Goal: Task Accomplishment & Management: Use online tool/utility

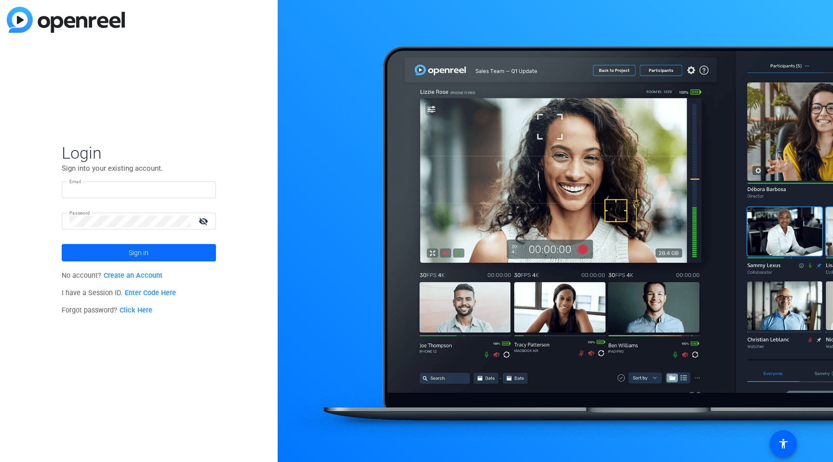
type input "[PERSON_NAME][EMAIL_ADDRESS][DOMAIN_NAME]"
click at [140, 245] on span "Sign in" at bounding box center [139, 253] width 20 height 24
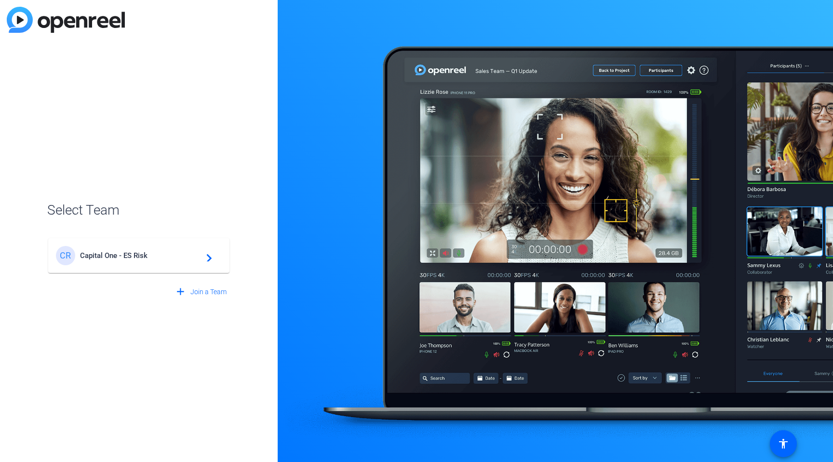
click at [170, 254] on span "Capital One - ES Risk" at bounding box center [140, 255] width 120 height 9
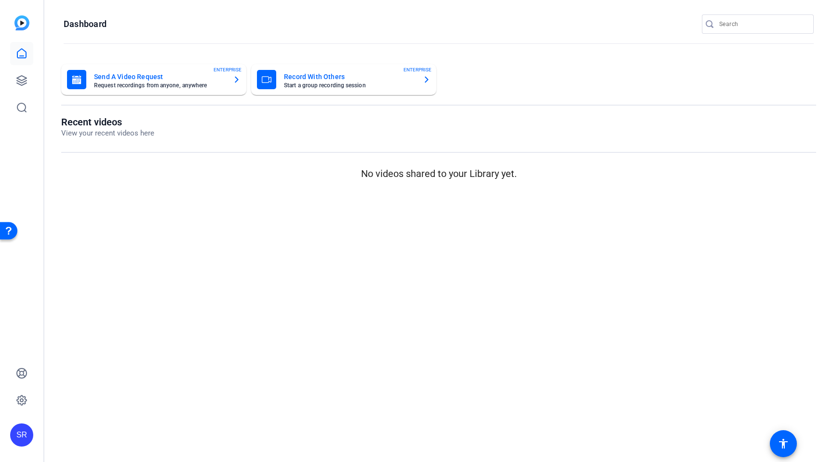
click at [192, 73] on mat-card-title "Send A Video Request" at bounding box center [159, 77] width 131 height 12
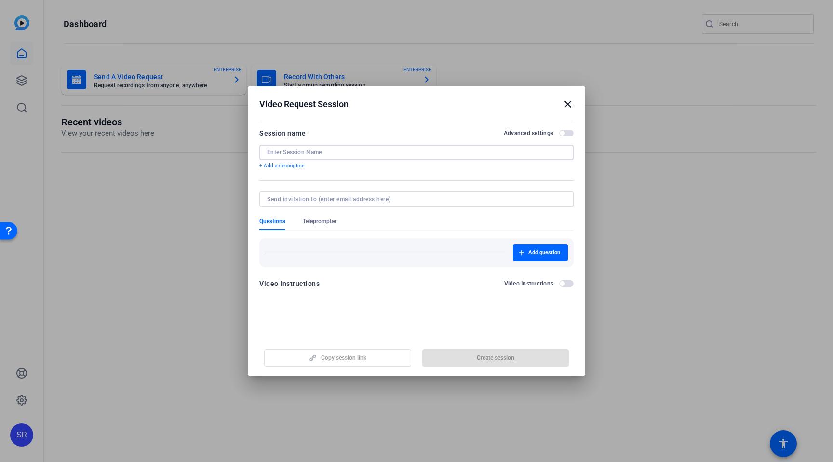
click at [0, 0] on input at bounding box center [0, 0] width 0 height 0
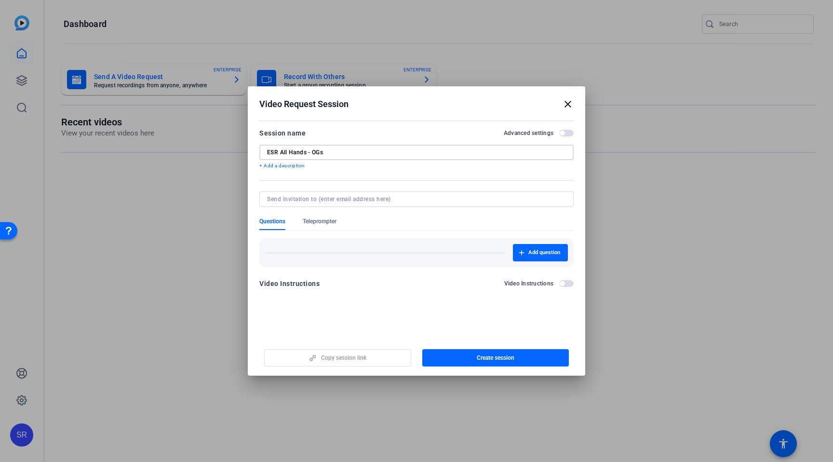
type input "ESR All Hands - OGs"
click at [565, 283] on span "button" at bounding box center [566, 283] width 14 height 7
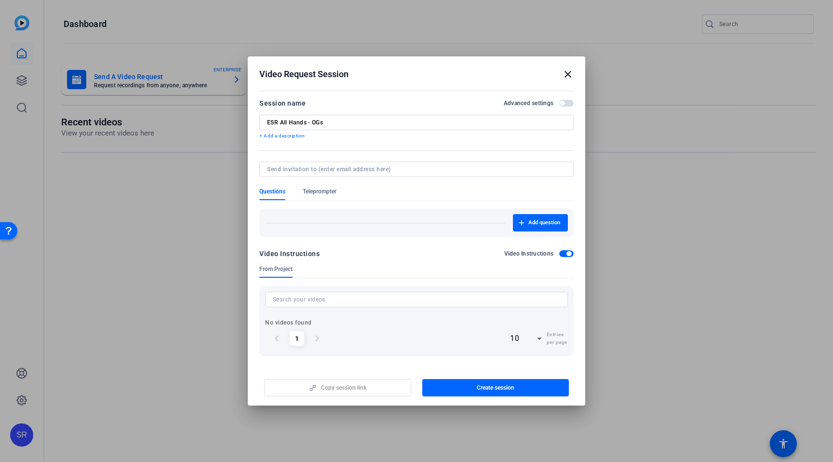
click at [563, 252] on span "button" at bounding box center [566, 253] width 14 height 7
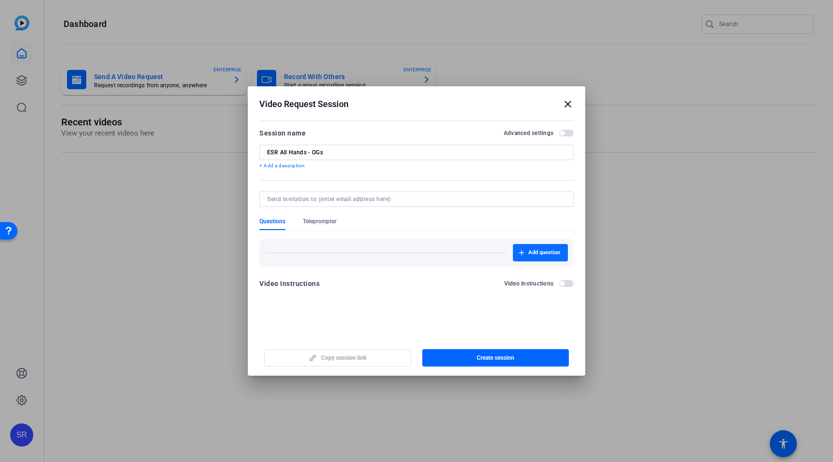
click at [535, 251] on span "Add question" at bounding box center [544, 253] width 32 height 8
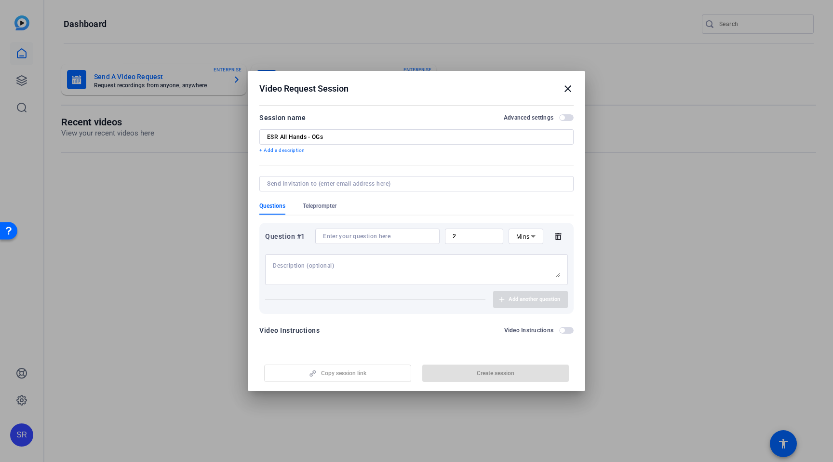
click at [0, 0] on mat-icon "close" at bounding box center [0, 0] width 0 height 0
